Goal: Information Seeking & Learning: Learn about a topic

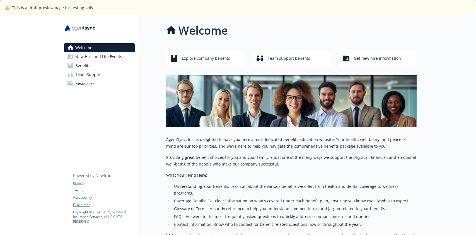
click at [95, 74] on span "Team Support" at bounding box center [88, 74] width 27 height 9
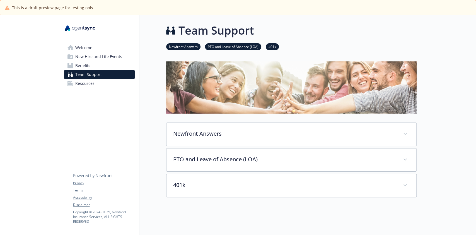
click at [83, 69] on span "Benefits" at bounding box center [82, 65] width 15 height 9
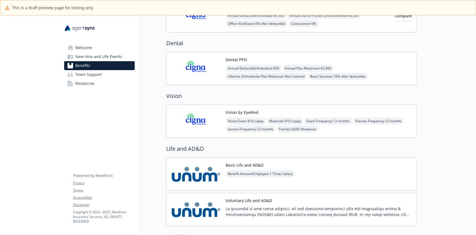
scroll to position [186, 0]
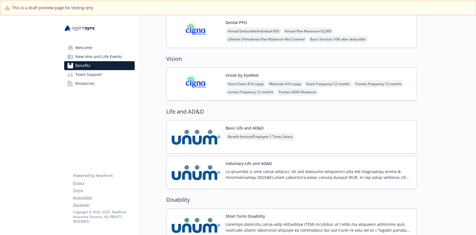
click at [92, 76] on span "Team Support" at bounding box center [88, 74] width 27 height 9
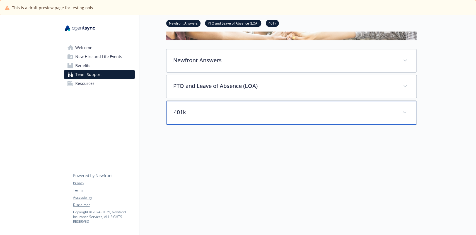
scroll to position [79, 0]
click at [248, 108] on p "401k" at bounding box center [285, 112] width 222 height 8
